Goal: Information Seeking & Learning: Learn about a topic

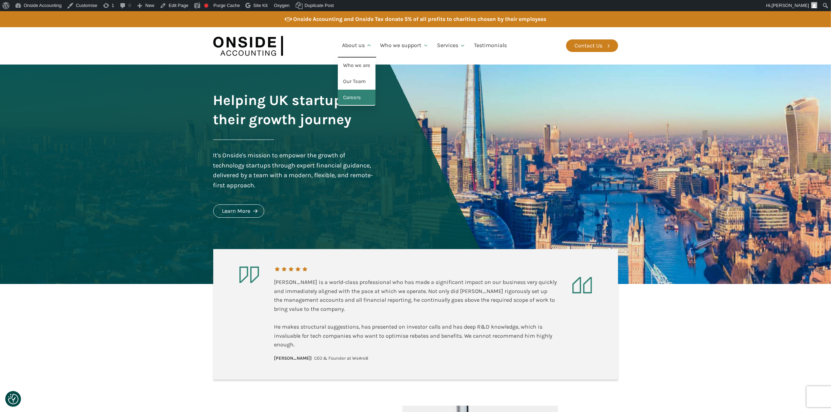
click at [352, 95] on link "Careers" at bounding box center [357, 98] width 38 height 16
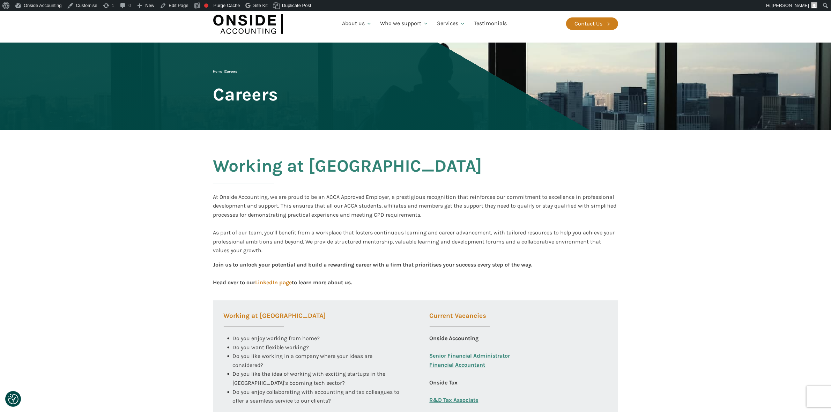
scroll to position [44, 0]
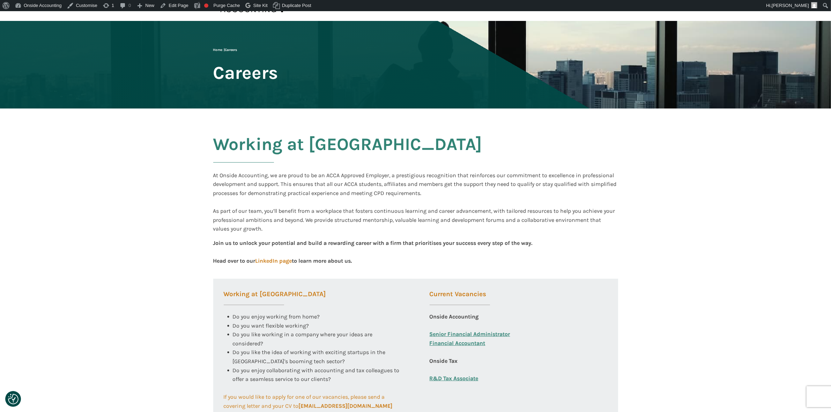
click at [463, 341] on link "Financial Accountant" at bounding box center [458, 348] width 56 height 18
